Goal: Task Accomplishment & Management: Use online tool/utility

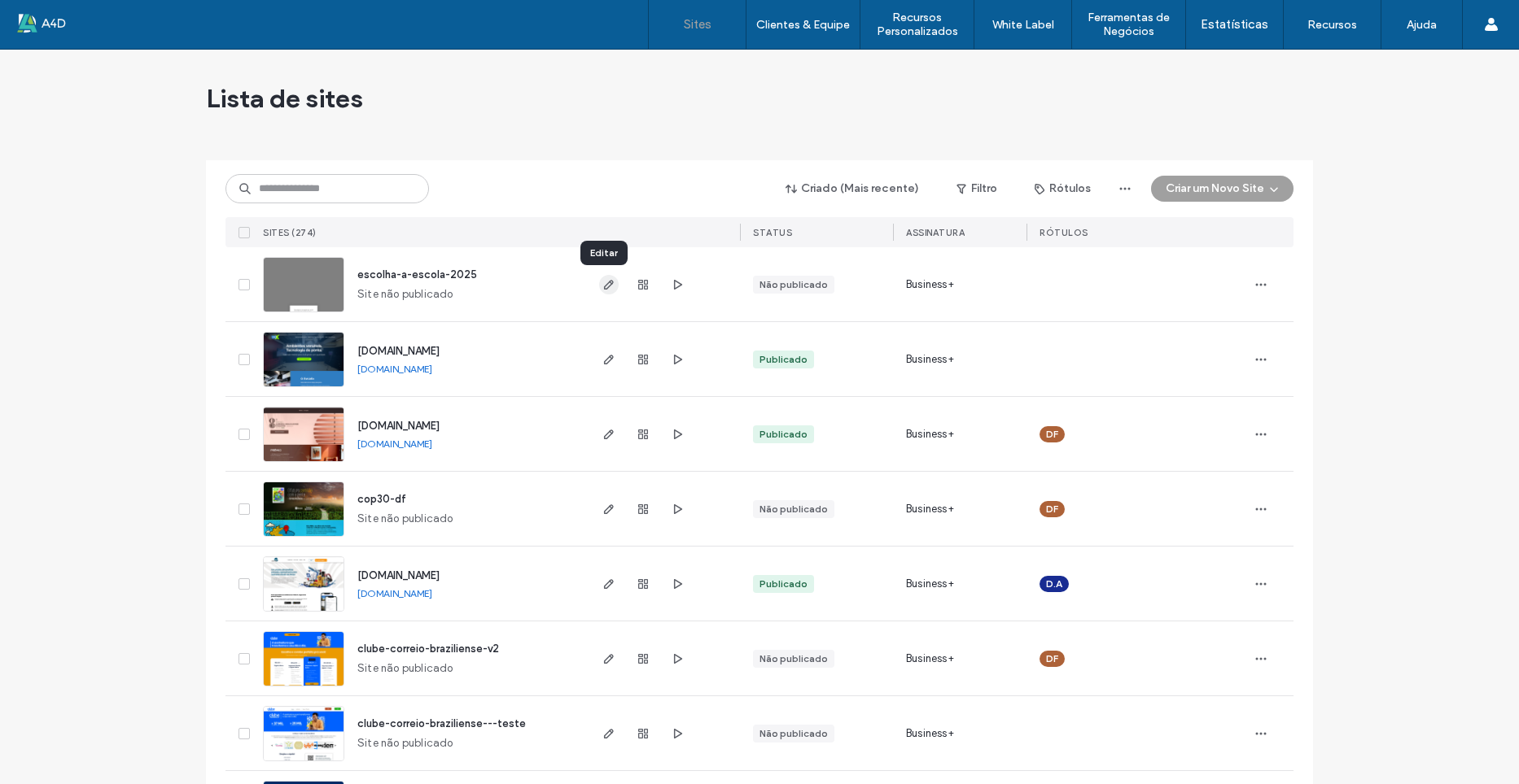
click at [599, 288] on span "button" at bounding box center [609, 285] width 19 height 19
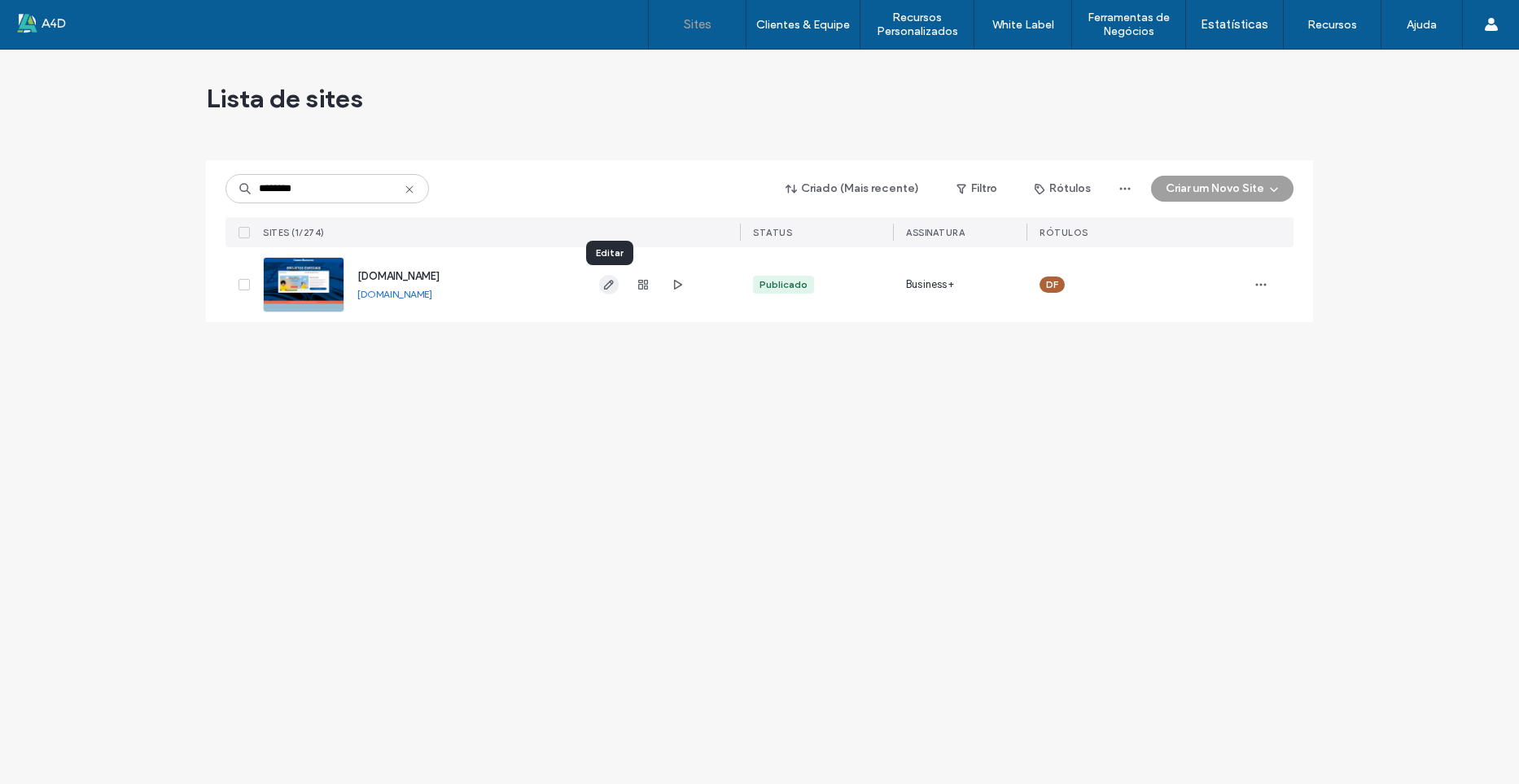
type input "********"
click at [606, 283] on icon "button" at bounding box center [609, 285] width 13 height 13
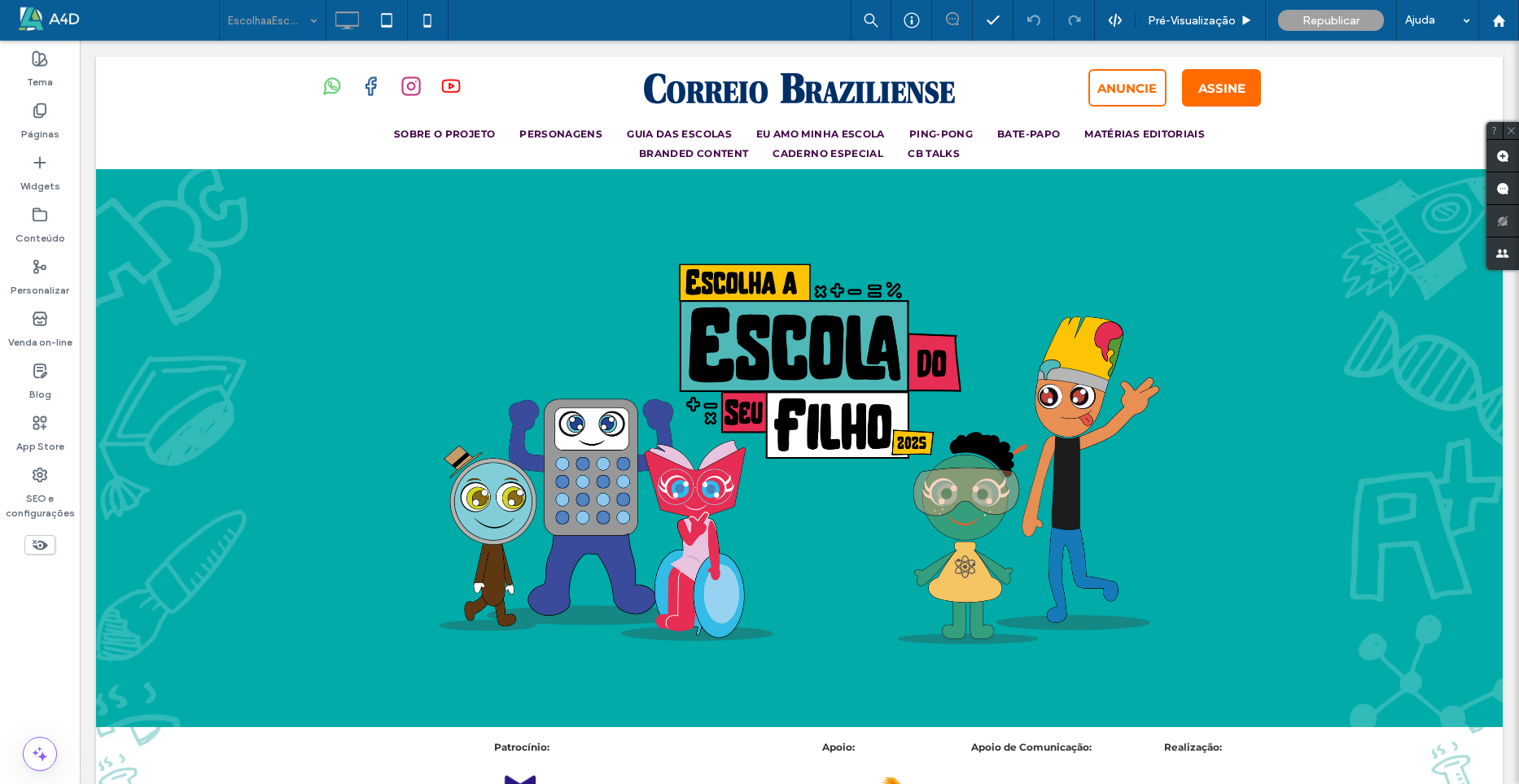
click at [54, 116] on div "Páginas" at bounding box center [39, 122] width 80 height 52
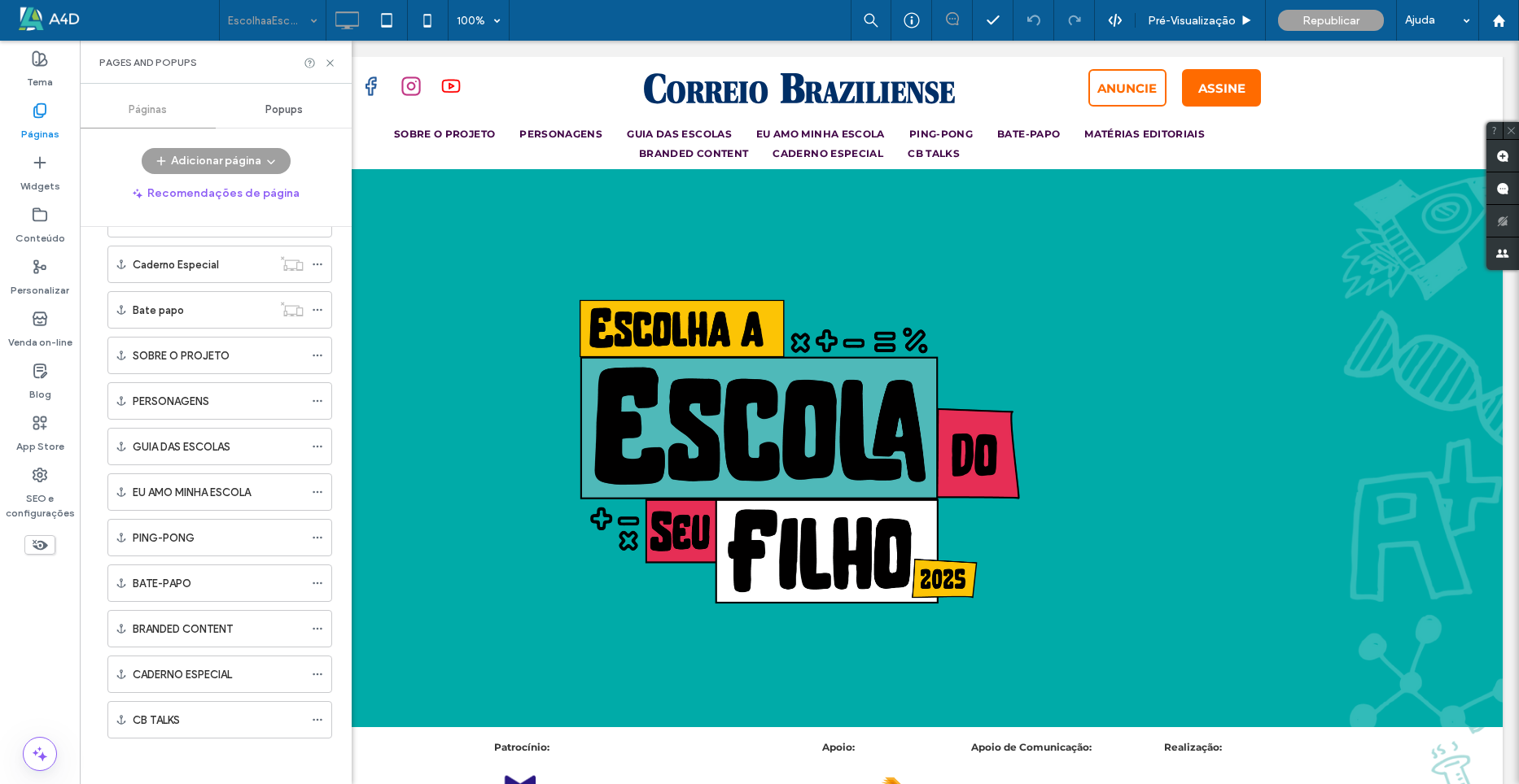
scroll to position [696, 0]
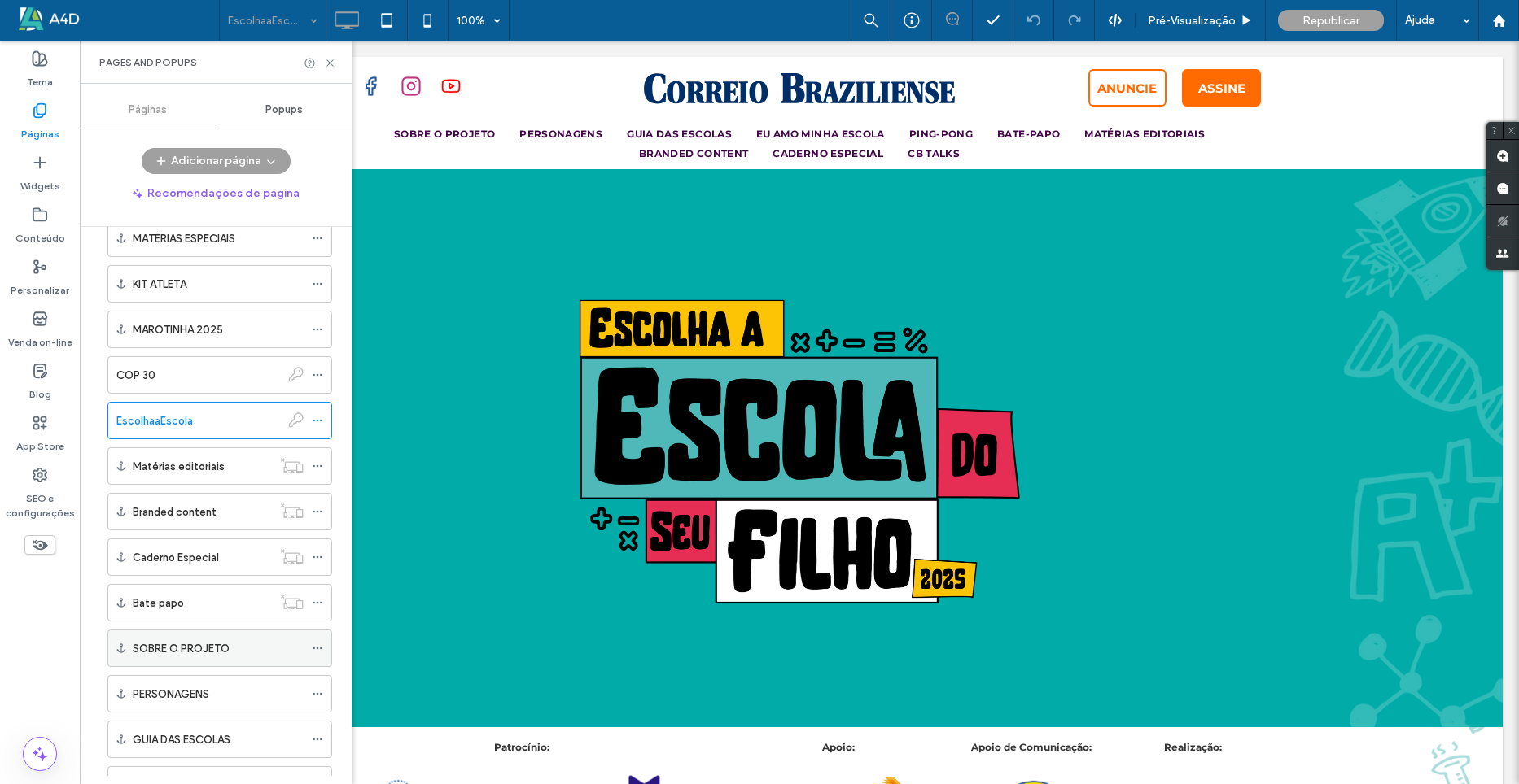
scroll to position [370, 0]
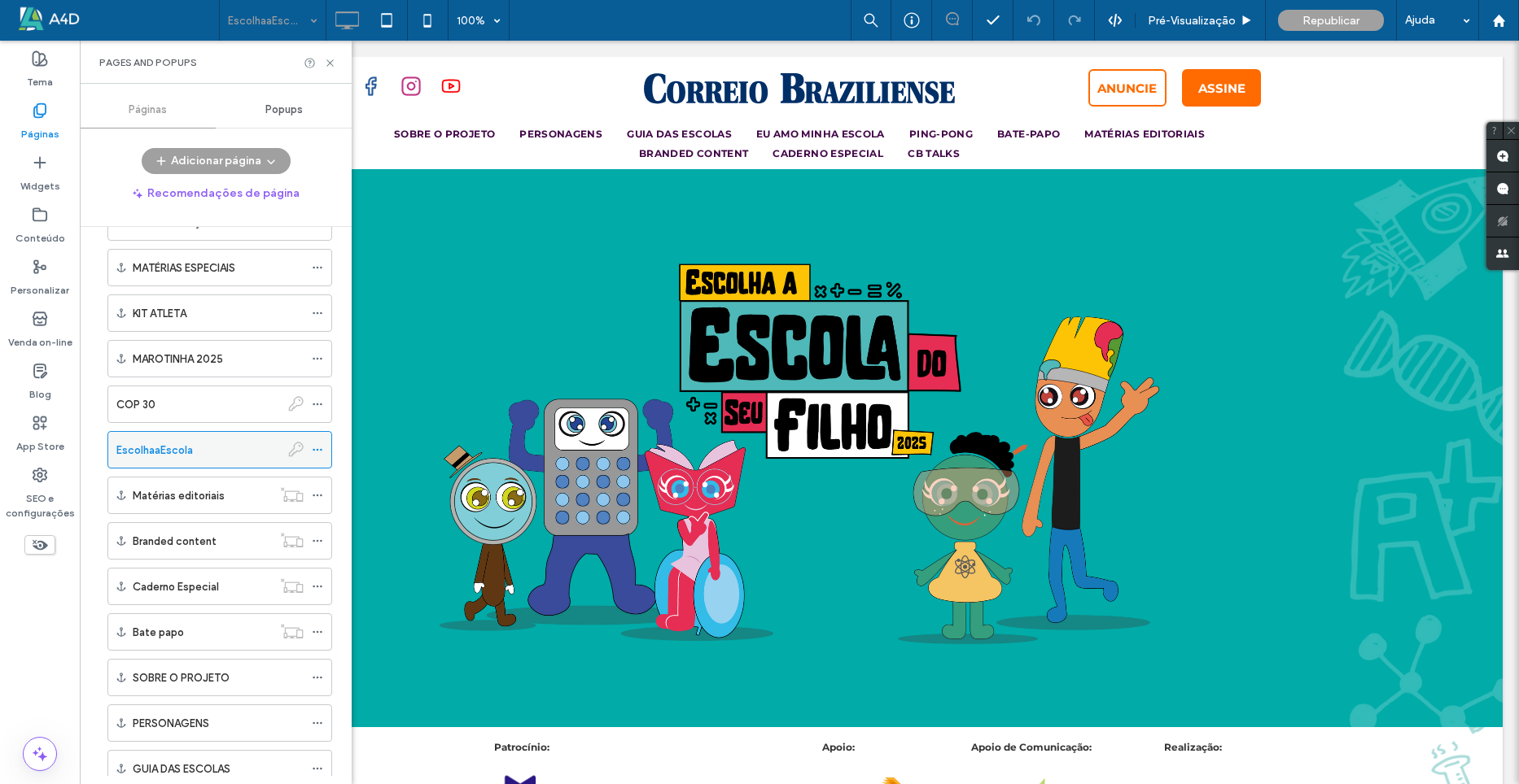
click at [316, 448] on icon at bounding box center [317, 450] width 12 height 12
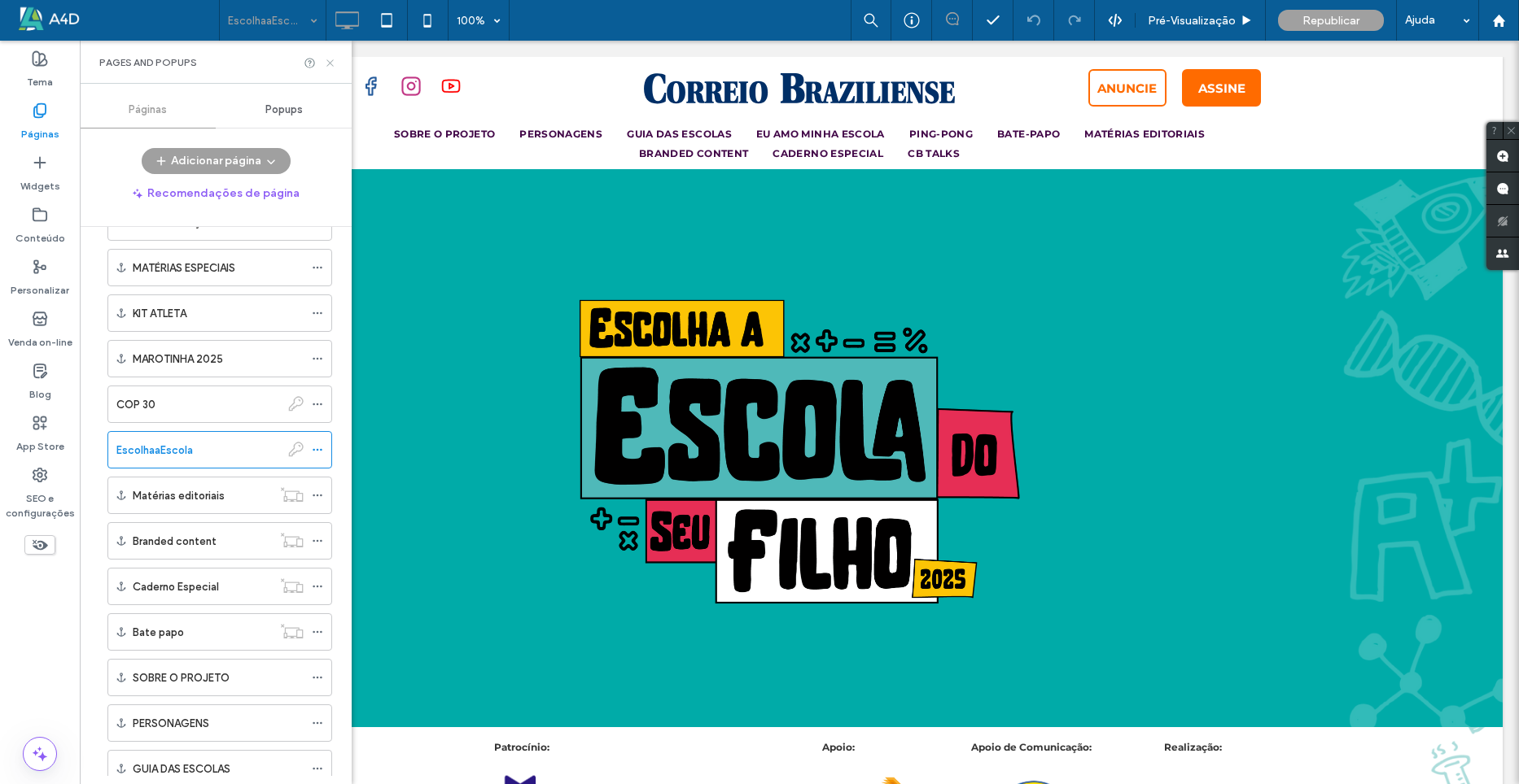
click at [326, 60] on icon at bounding box center [330, 62] width 12 height 12
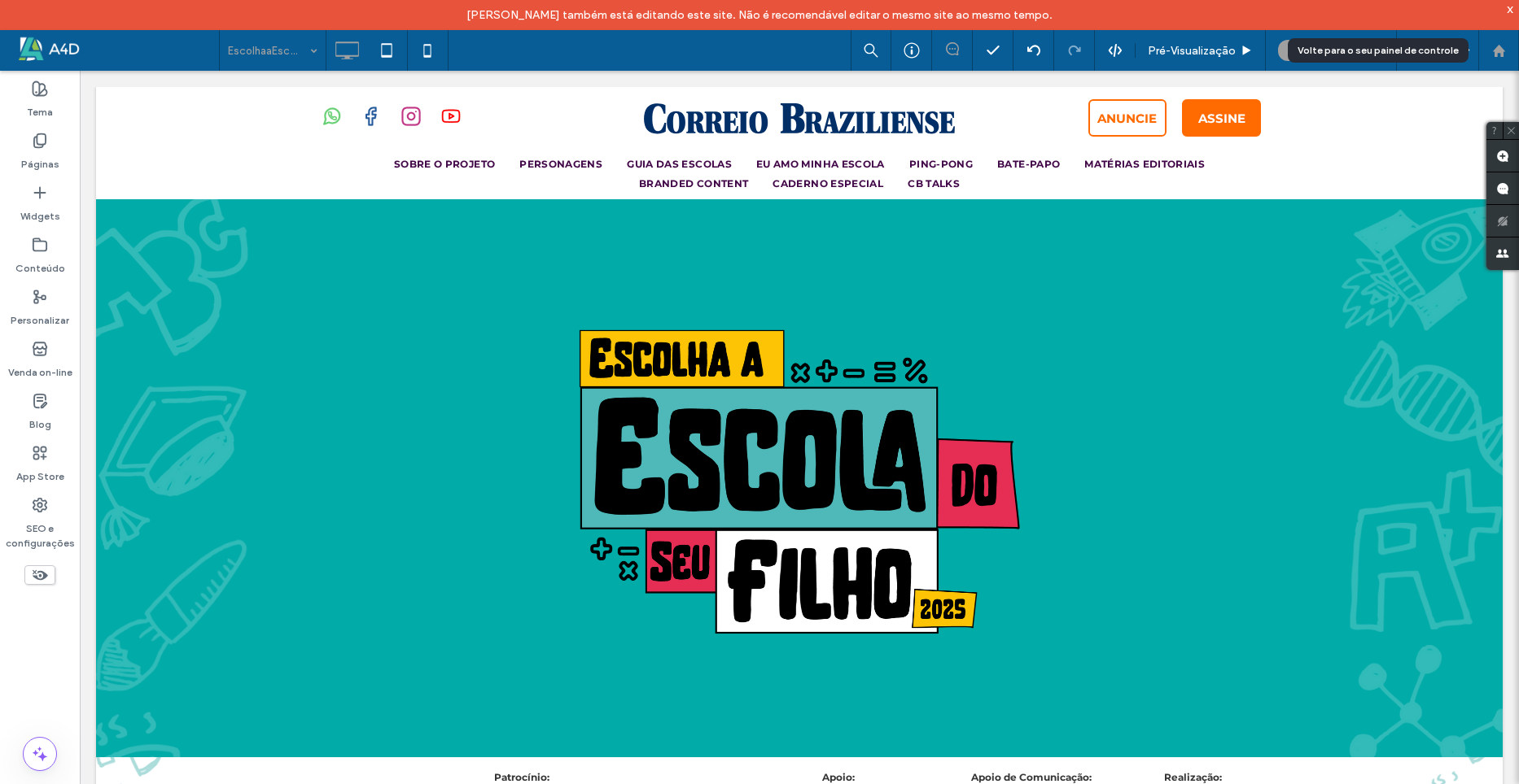
click at [1500, 49] on use at bounding box center [1498, 50] width 12 height 12
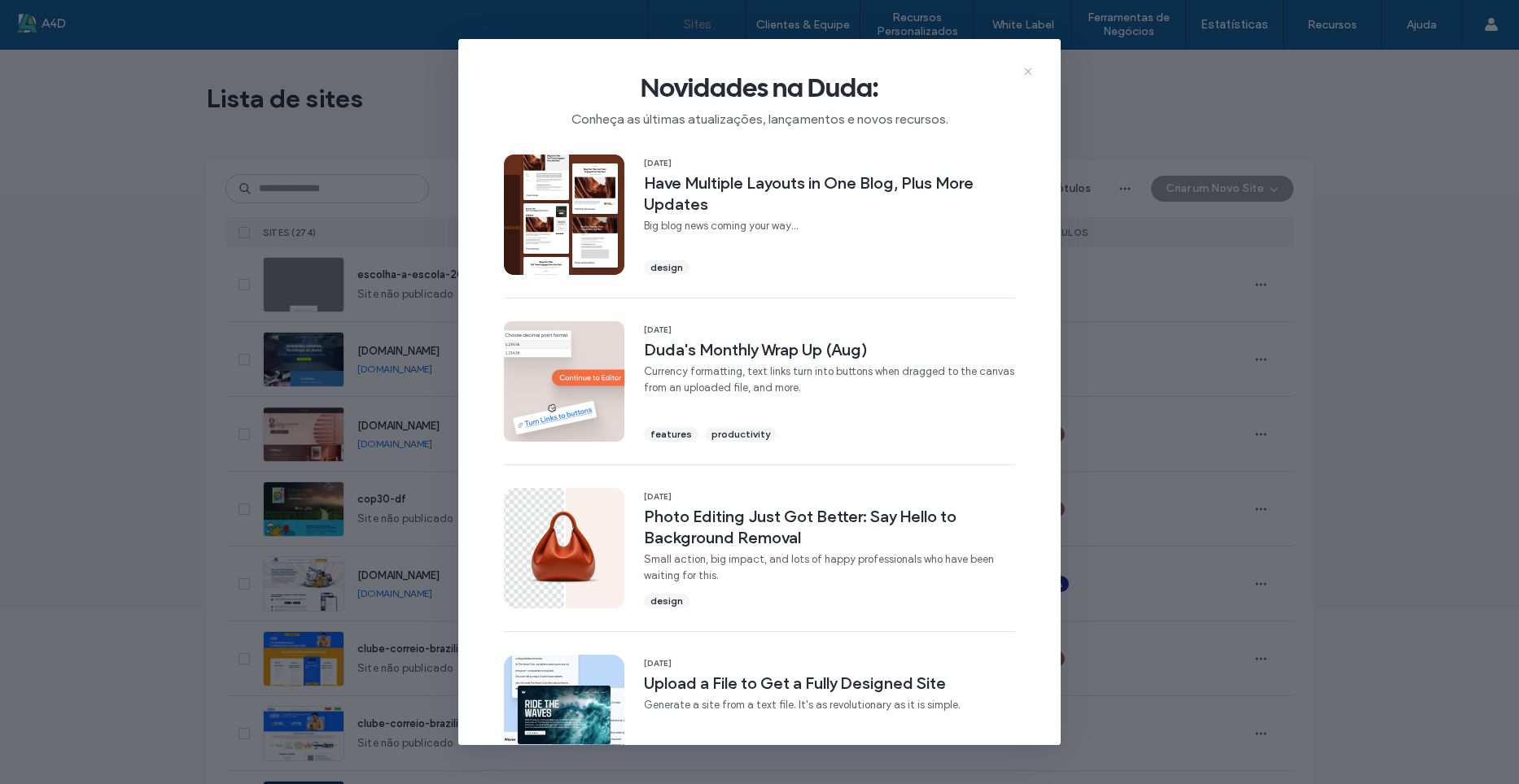
click at [1026, 76] on icon at bounding box center [1028, 72] width 13 height 13
